Goal: Browse casually

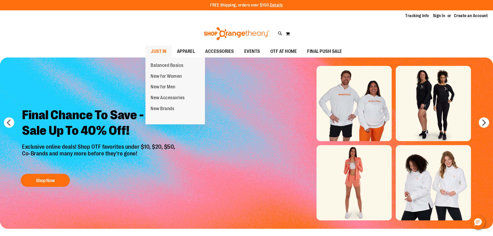
click at [161, 47] on span "JUST IN" at bounding box center [159, 52] width 16 height 12
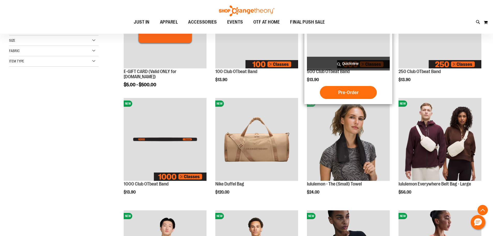
scroll to position [129, 0]
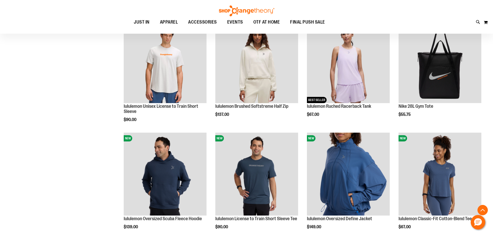
scroll to position [414, 0]
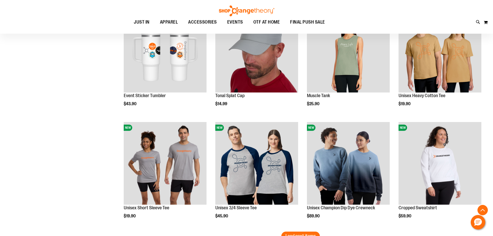
scroll to position [931, 0]
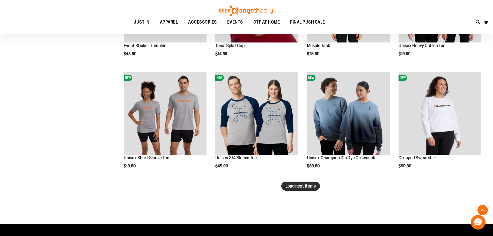
click at [305, 184] on span "Load next items" at bounding box center [300, 185] width 30 height 5
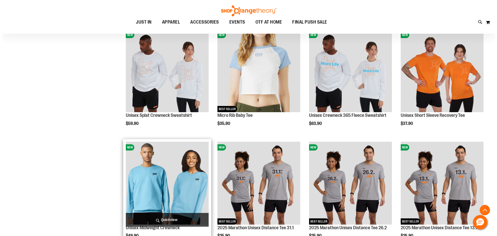
scroll to position [1086, 0]
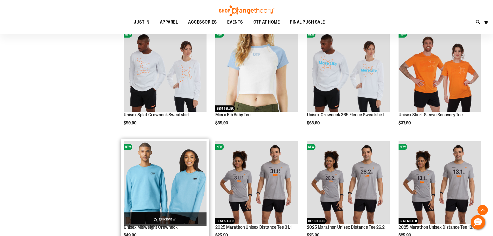
click at [188, 159] on img "product" at bounding box center [165, 182] width 83 height 83
click at [175, 217] on span "Quickview" at bounding box center [165, 219] width 83 height 14
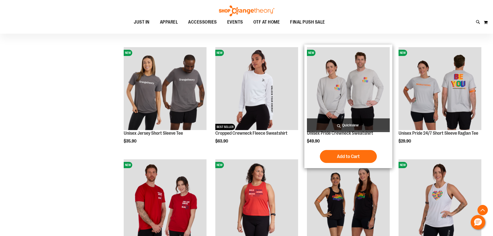
scroll to position [238, 0]
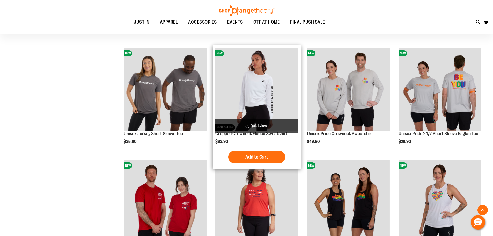
click at [254, 101] on img "product" at bounding box center [256, 89] width 83 height 83
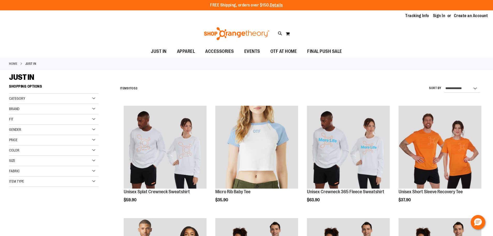
scroll to position [324, 0]
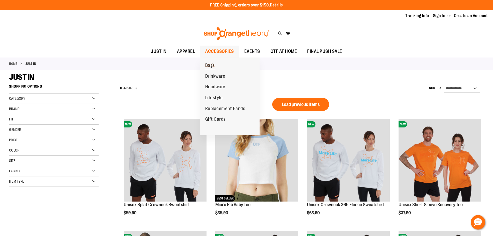
click at [208, 65] on span "Bags" at bounding box center [210, 66] width 10 height 6
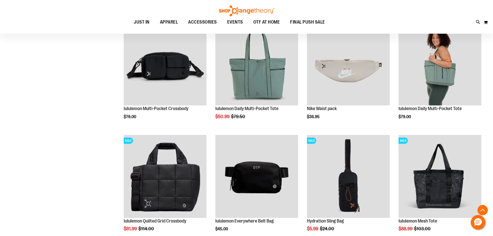
scroll to position [199, 0]
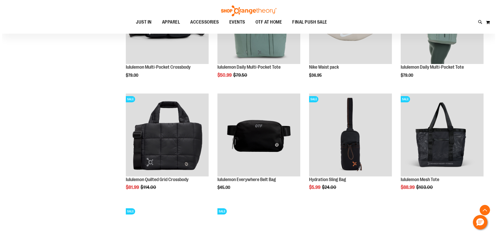
scroll to position [240, 0]
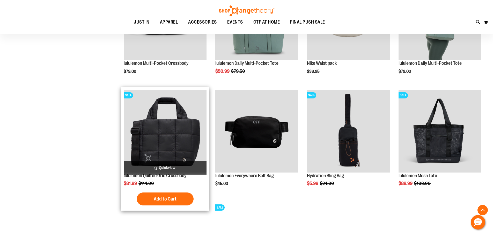
click at [192, 165] on span "Quickview" at bounding box center [165, 168] width 83 height 14
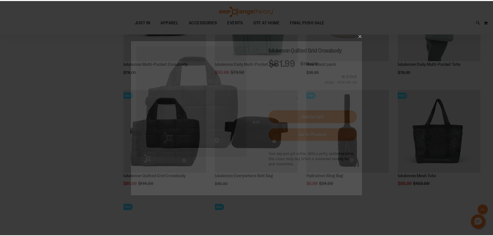
scroll to position [0, 0]
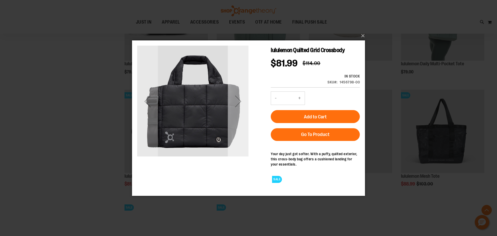
click at [241, 101] on div "Next" at bounding box center [238, 101] width 21 height 21
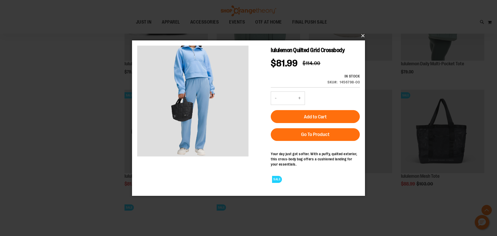
click at [366, 36] on button "×" at bounding box center [249, 35] width 233 height 11
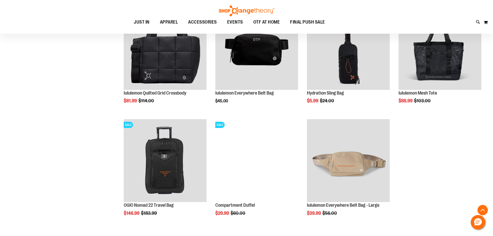
scroll to position [383, 0]
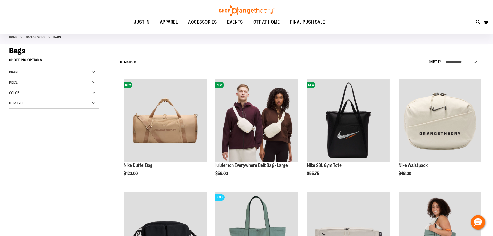
scroll to position [24, 0]
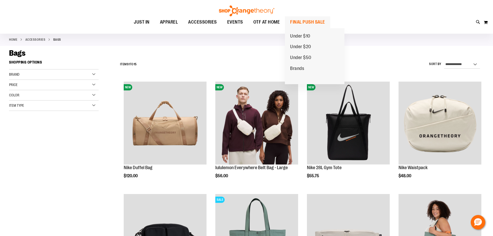
click at [303, 21] on span "FINAL PUSH SALE" at bounding box center [307, 22] width 35 height 12
